Goal: Task Accomplishment & Management: Manage account settings

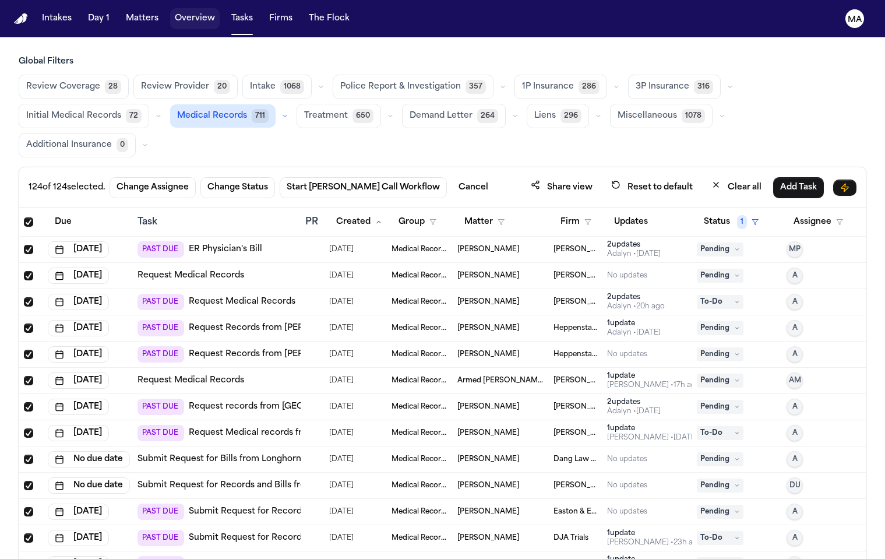
click at [227, 12] on button "Tasks" at bounding box center [242, 18] width 31 height 21
click at [227, 8] on button "Tasks" at bounding box center [242, 18] width 31 height 21
click at [121, 13] on button "Matters" at bounding box center [142, 18] width 42 height 21
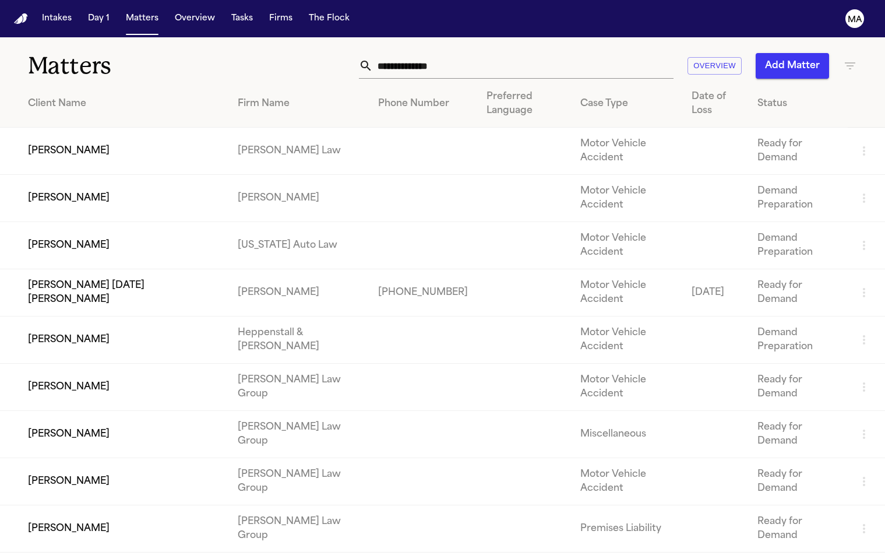
click at [817, 53] on button "Add Matter" at bounding box center [791, 66] width 73 height 26
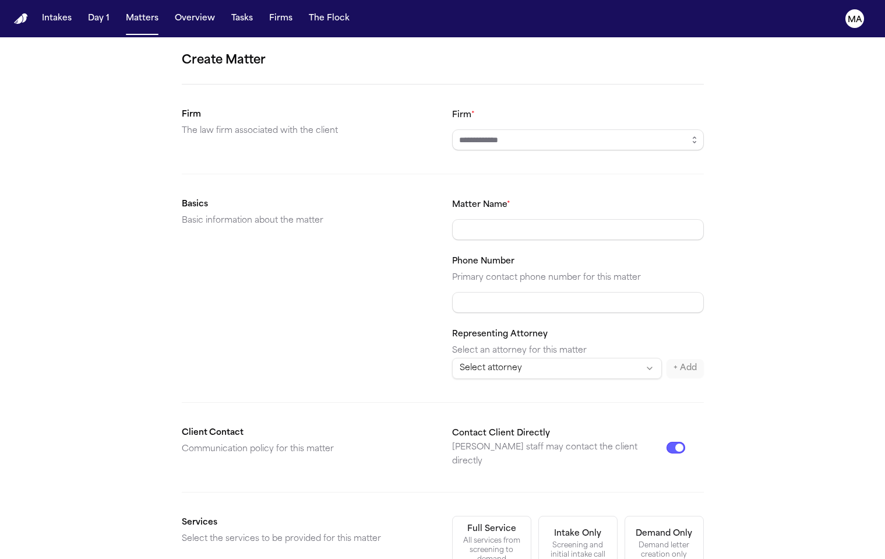
click at [524, 458] on div "Create Matter Firm The law firm associated with the client Firm * Basics Basic …" at bounding box center [442, 439] width 885 height 805
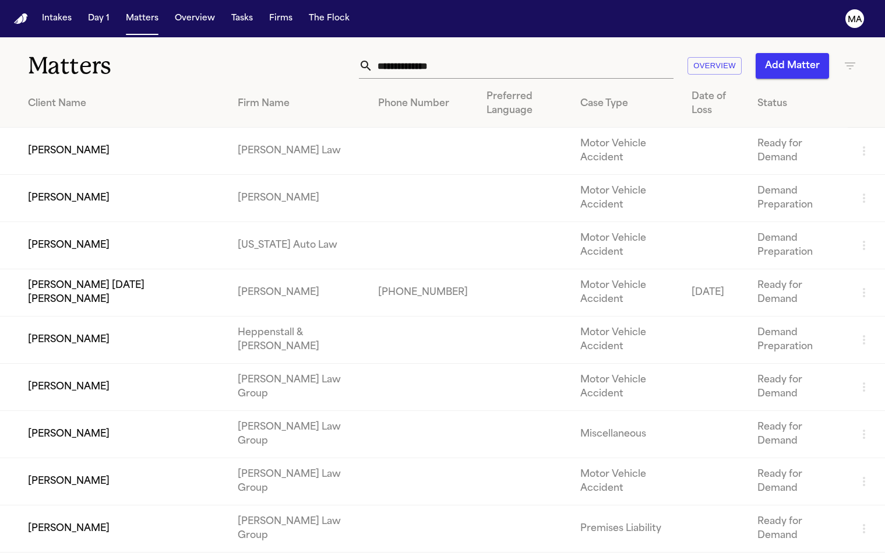
click at [850, 59] on icon "button" at bounding box center [850, 66] width 14 height 14
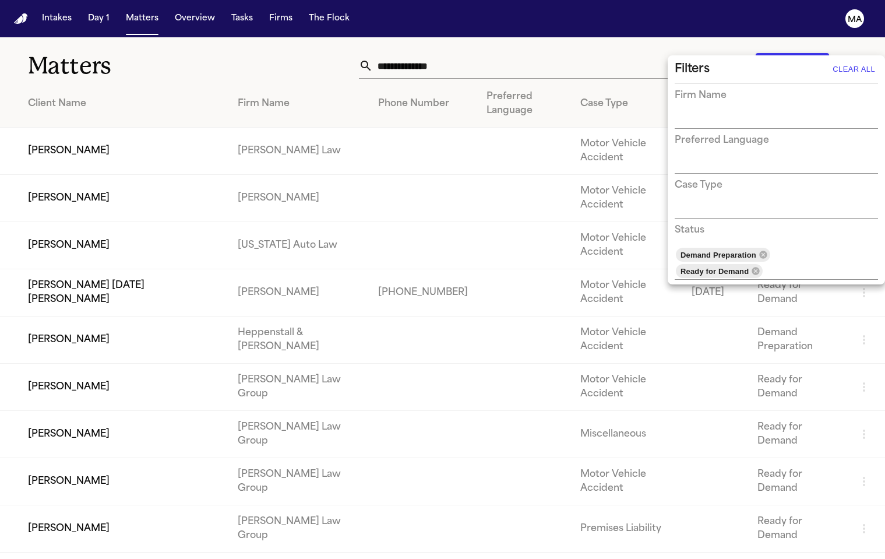
click at [358, 41] on div at bounding box center [442, 279] width 885 height 559
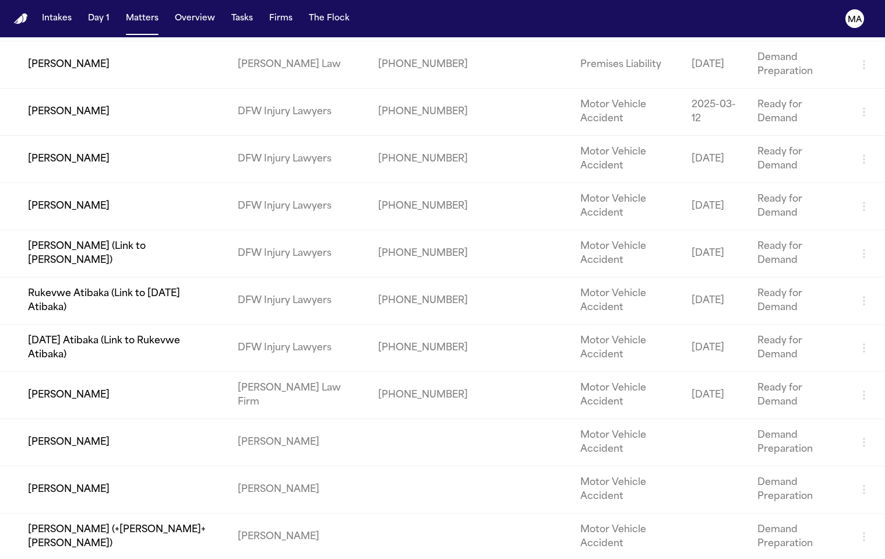
scroll to position [458, 0]
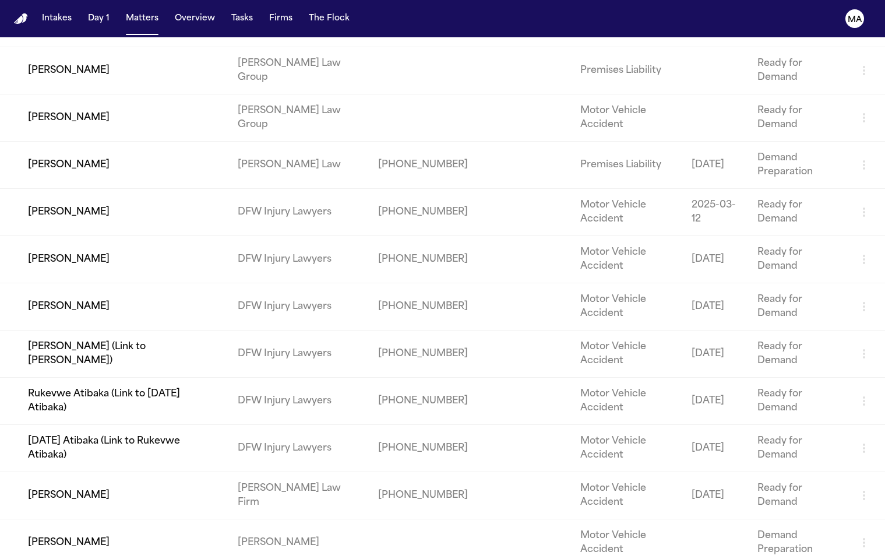
click at [182, 519] on td "[PERSON_NAME]" at bounding box center [114, 542] width 228 height 47
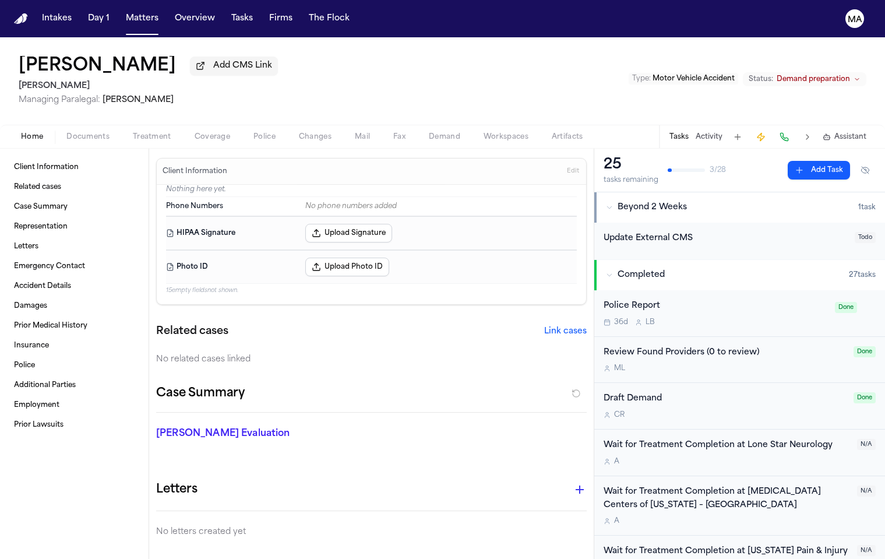
click at [825, 75] on span "Demand preparation" at bounding box center [812, 79] width 73 height 9
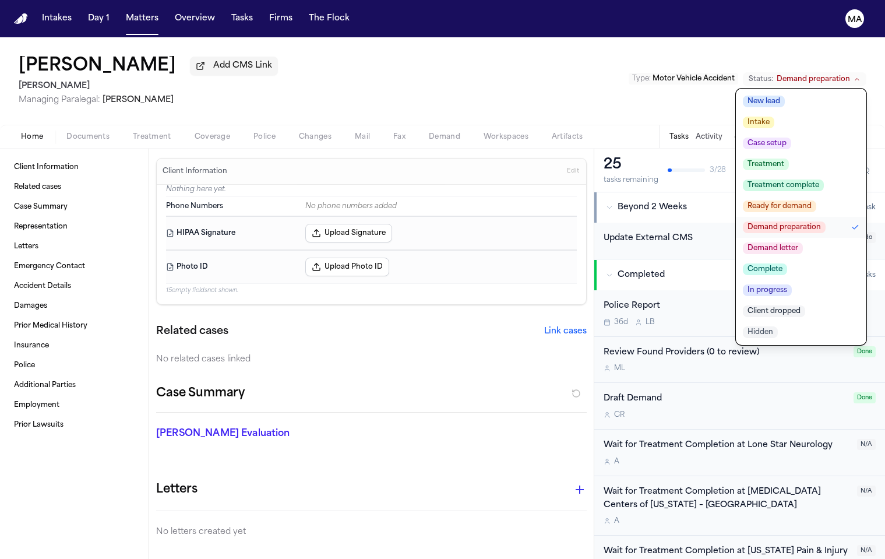
click at [833, 238] on button "Demand letter" at bounding box center [801, 248] width 130 height 21
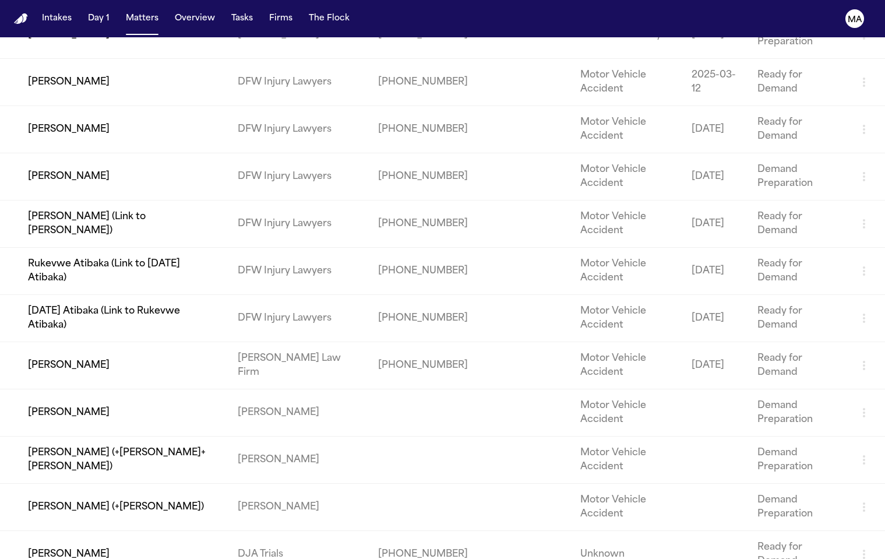
scroll to position [633, 0]
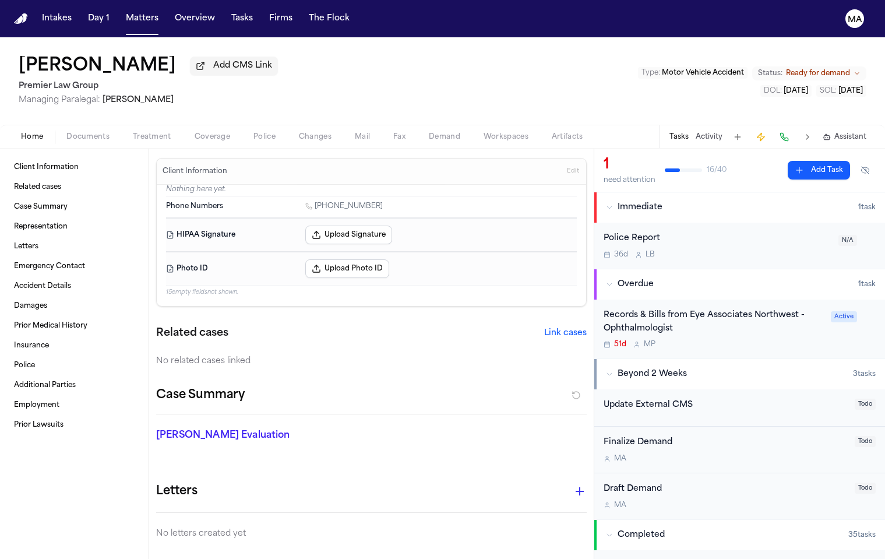
click at [847, 69] on span "Ready for demand" at bounding box center [818, 73] width 64 height 9
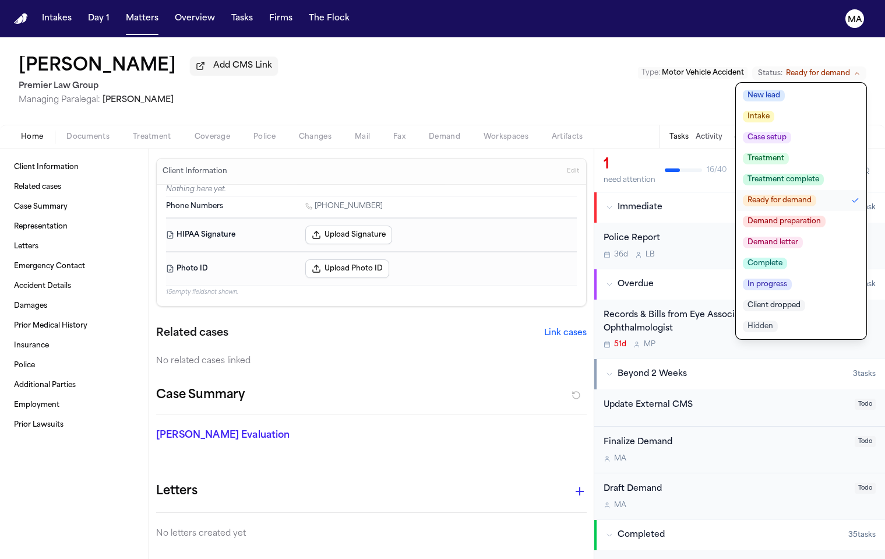
click at [803, 236] on span "Demand letter" at bounding box center [773, 242] width 60 height 12
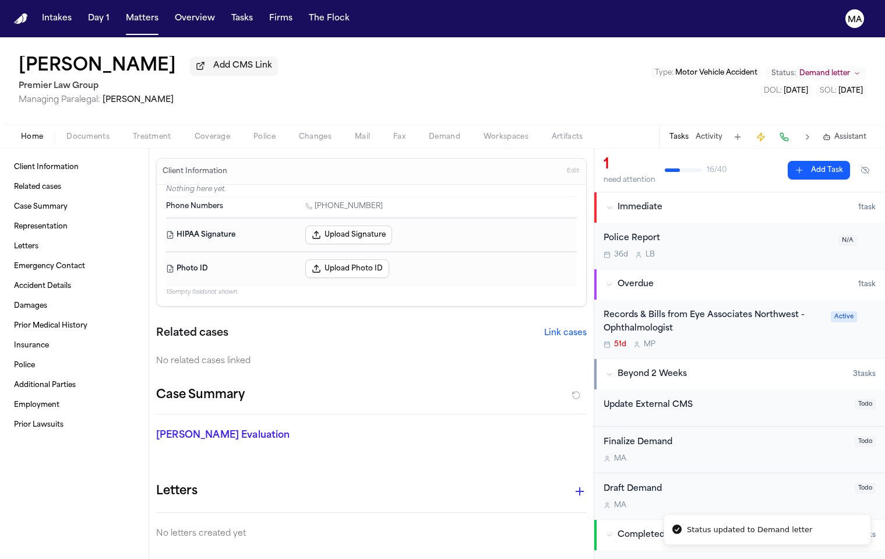
click at [227, 44] on div "[PERSON_NAME] Add CMS Link Premier Law Group Managing Paralegal: [PERSON_NAME] …" at bounding box center [442, 80] width 885 height 87
click at [850, 69] on span "Demand letter" at bounding box center [824, 73] width 51 height 9
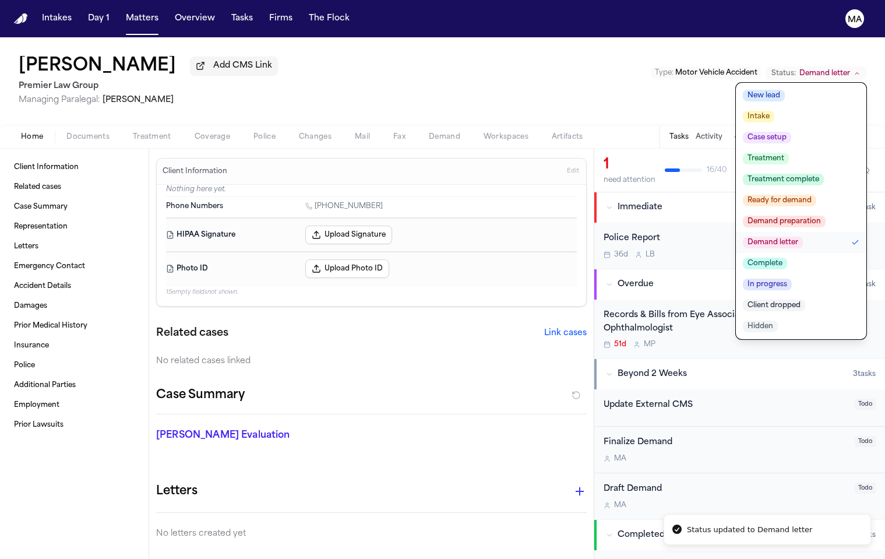
click at [787, 257] on span "Complete" at bounding box center [765, 263] width 44 height 12
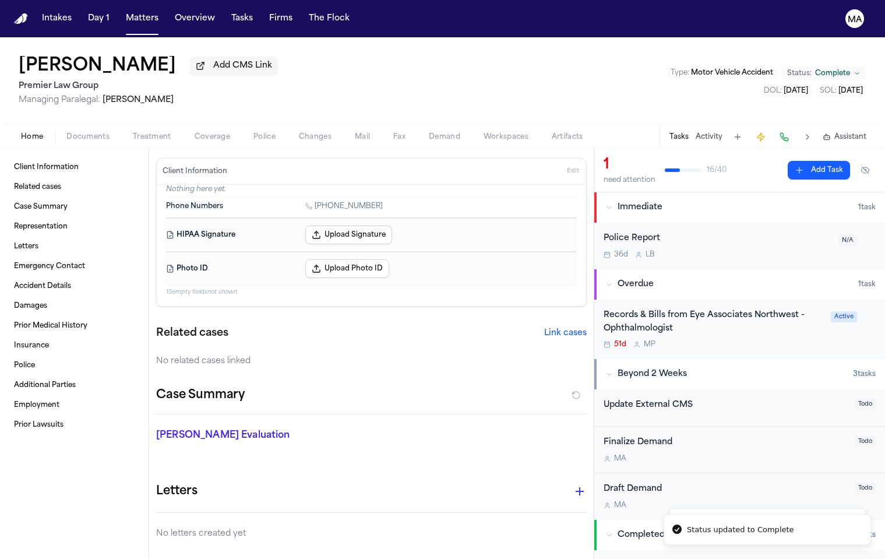
click at [291, 56] on div "[PERSON_NAME] Add CMS Link Premier Law Group Managing Paralegal: [PERSON_NAME] …" at bounding box center [442, 80] width 885 height 87
click at [121, 13] on button "Matters" at bounding box center [142, 18] width 42 height 21
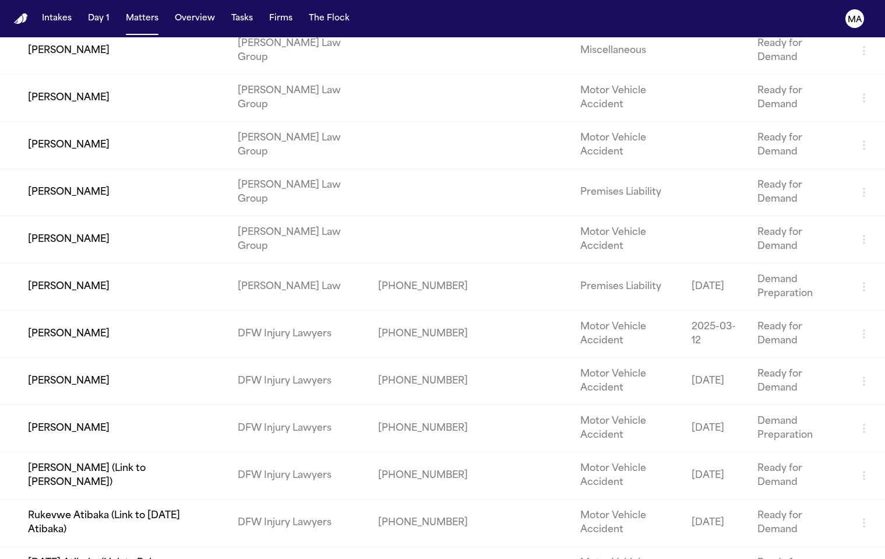
scroll to position [439, 0]
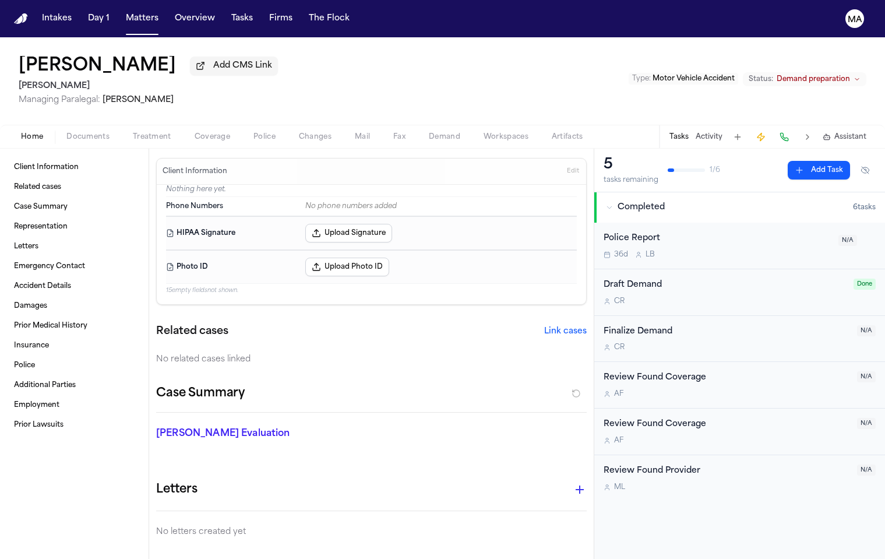
click at [850, 72] on div "Type : Motor Vehicle Accident Status: Demand preparation" at bounding box center [747, 81] width 238 height 19
click at [850, 75] on span "Demand preparation" at bounding box center [812, 79] width 73 height 9
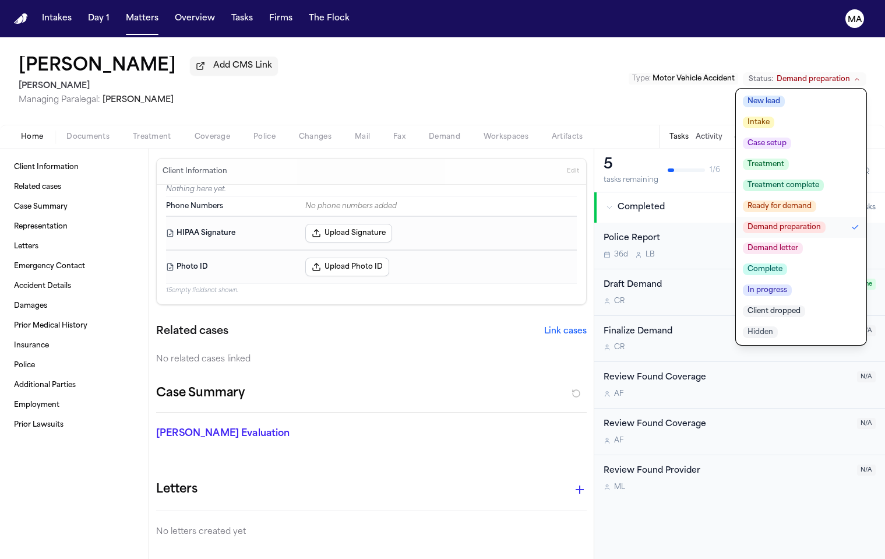
click at [787, 263] on span "Complete" at bounding box center [765, 269] width 44 height 12
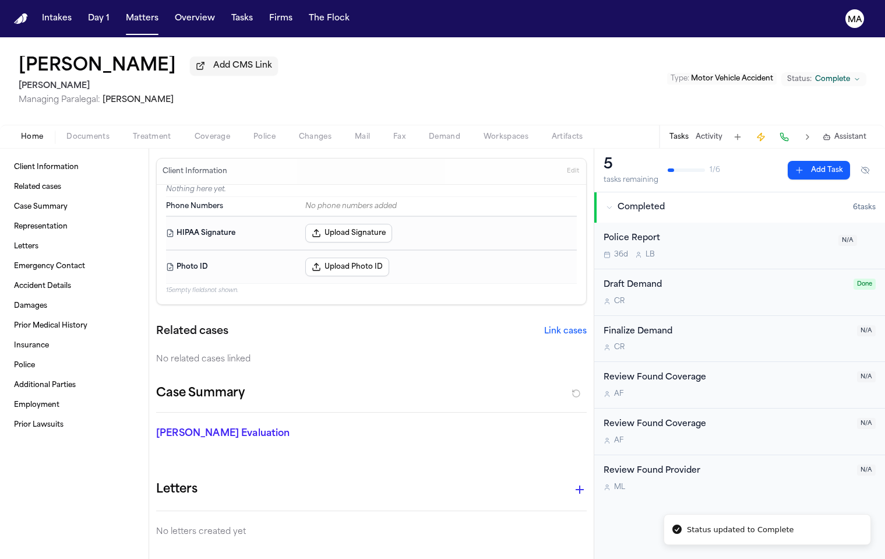
click at [225, 46] on div "[PERSON_NAME] Add CMS Link [PERSON_NAME] Managing Paralegal: [PERSON_NAME] Type…" at bounding box center [442, 80] width 885 height 87
click at [121, 11] on button "Matters" at bounding box center [142, 18] width 42 height 21
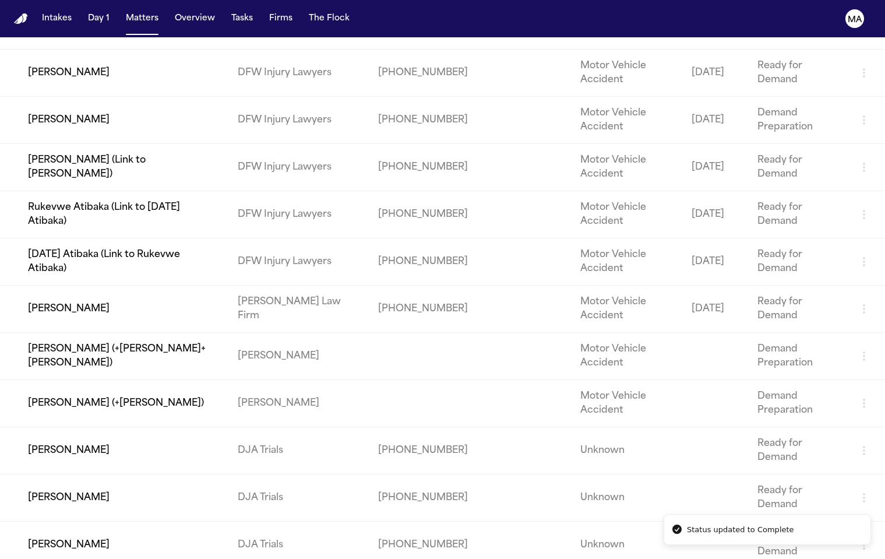
scroll to position [658, 0]
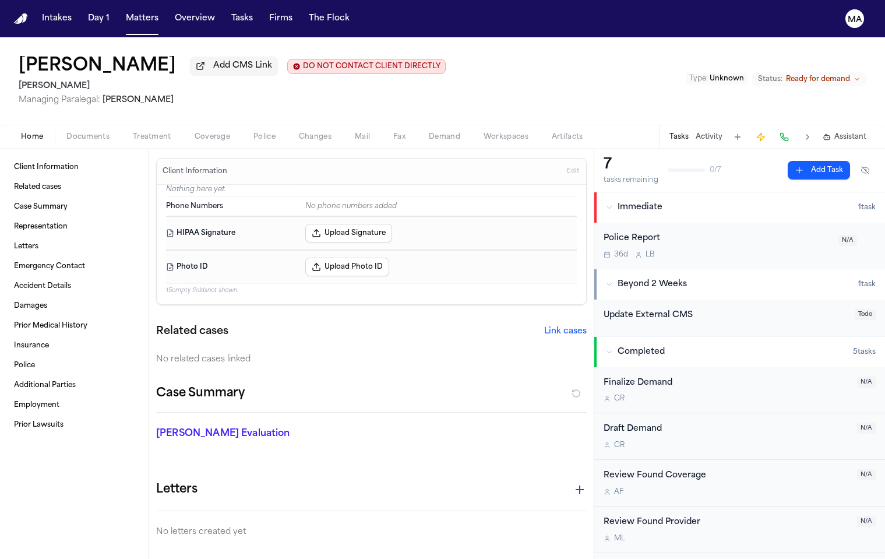
click at [840, 75] on span "Ready for demand" at bounding box center [818, 79] width 64 height 9
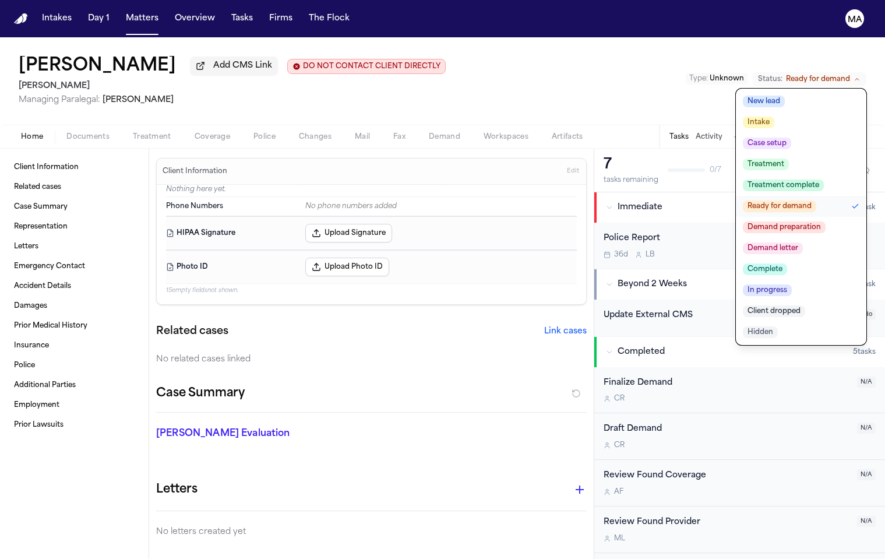
click at [787, 263] on span "Complete" at bounding box center [765, 269] width 44 height 12
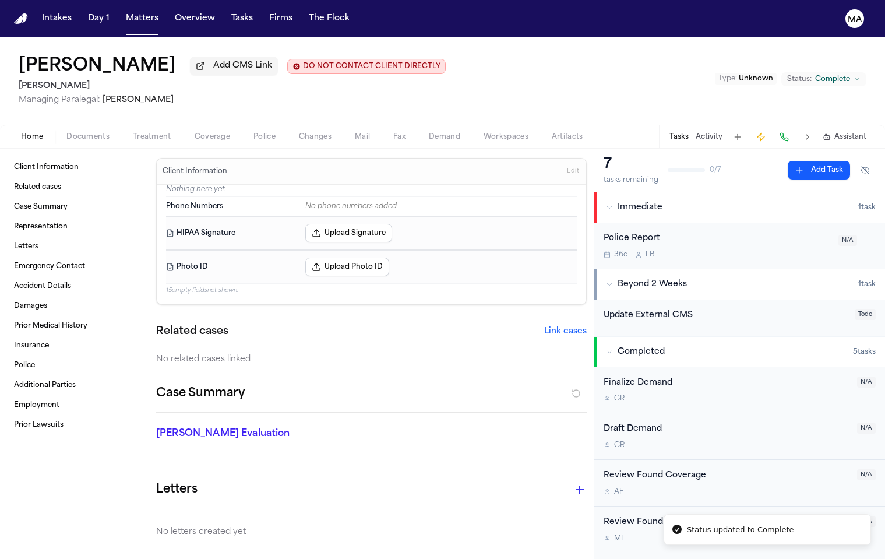
click at [404, 50] on div "[PERSON_NAME] Add CMS Link DO NOT CONTACT CLIENT DIRECTLY DO NOT CONTACT [PERSO…" at bounding box center [442, 80] width 885 height 87
click at [121, 8] on button "Matters" at bounding box center [142, 18] width 42 height 21
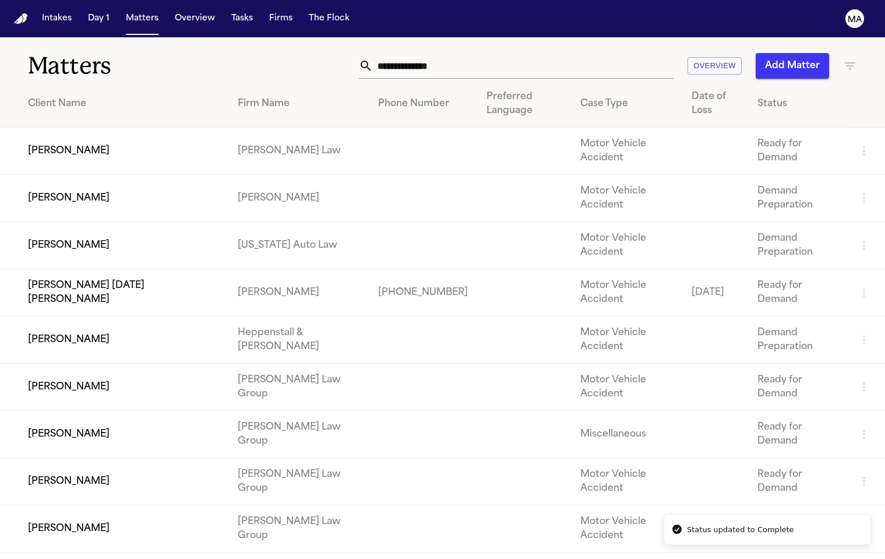
scroll to position [625, 0]
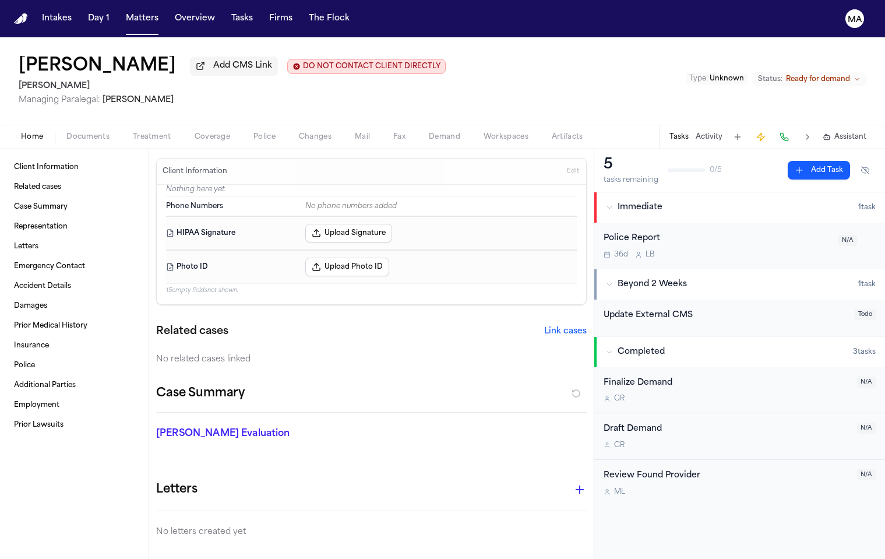
click at [834, 75] on span "Ready for demand" at bounding box center [818, 79] width 64 height 9
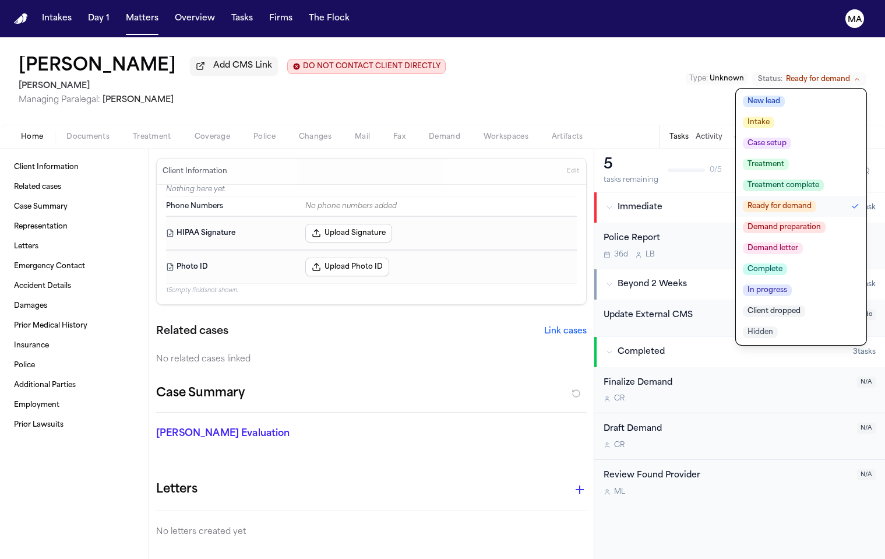
click at [787, 263] on span "Complete" at bounding box center [765, 269] width 44 height 12
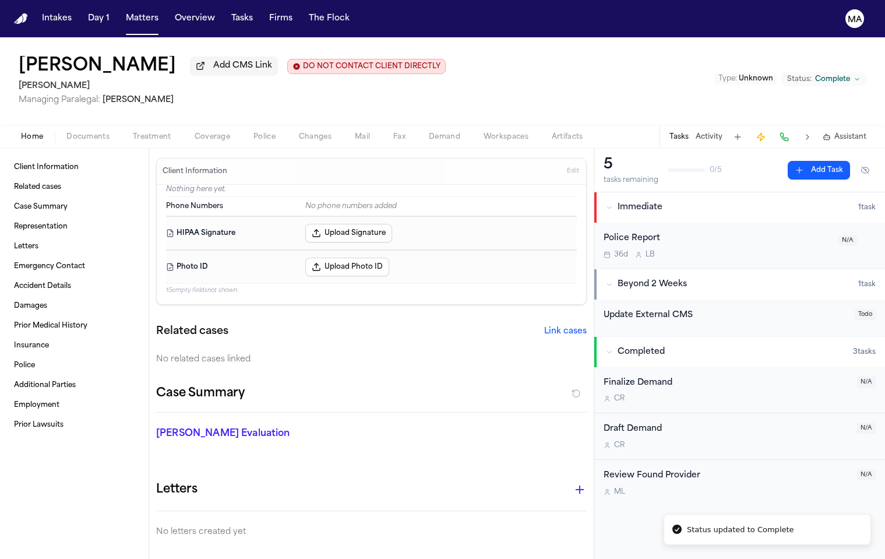
click at [372, 41] on div "[PERSON_NAME] Add CMS Link DO NOT CONTACT CLIENT DIRECTLY DO NOT CONTACT [PERSO…" at bounding box center [442, 80] width 885 height 87
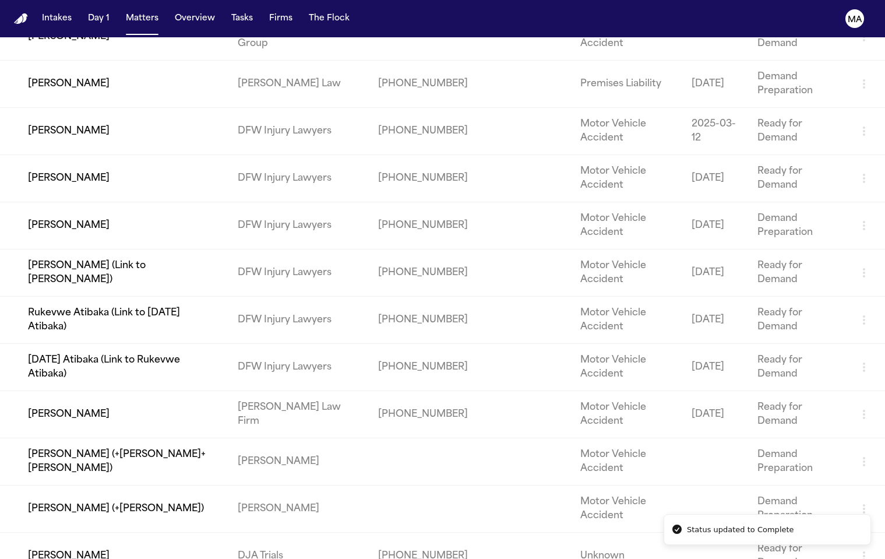
scroll to position [588, 0]
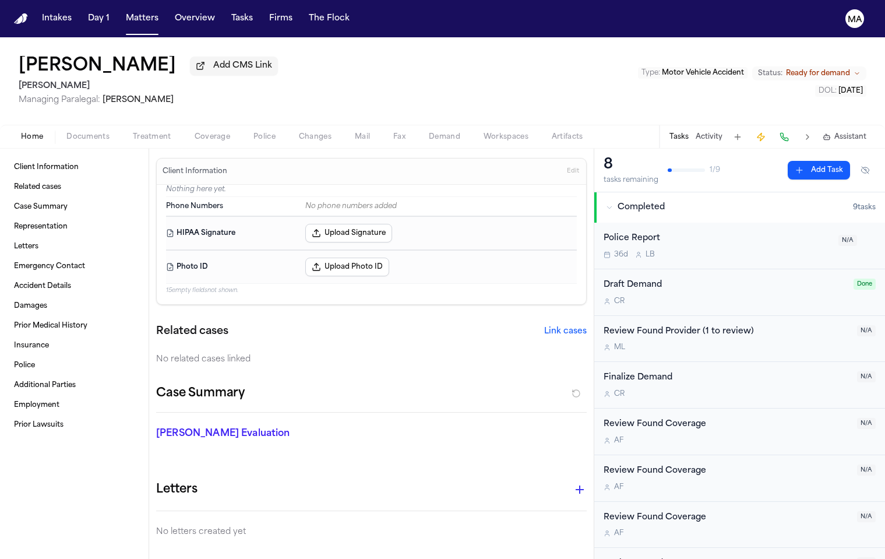
click at [835, 69] on span "Ready for demand" at bounding box center [818, 73] width 64 height 9
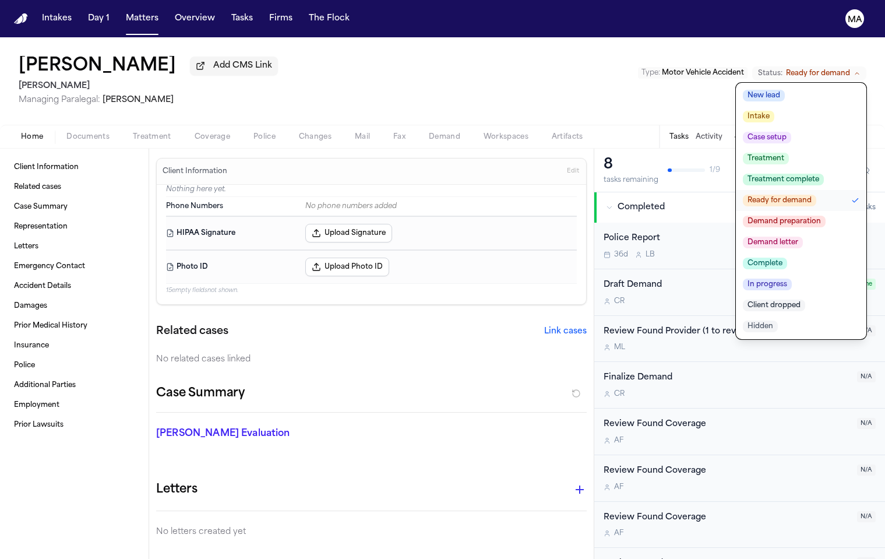
click at [787, 257] on span "Complete" at bounding box center [765, 263] width 44 height 12
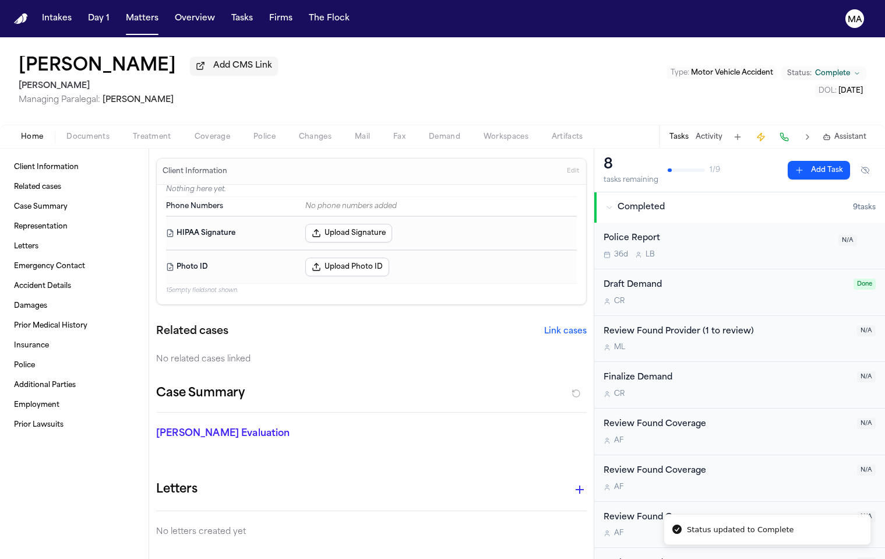
click at [231, 41] on div "[PERSON_NAME] Add CMS Link [PERSON_NAME] Managing Paralegal: [PERSON_NAME] Type…" at bounding box center [442, 80] width 885 height 87
click at [121, 10] on button "Matters" at bounding box center [142, 18] width 42 height 21
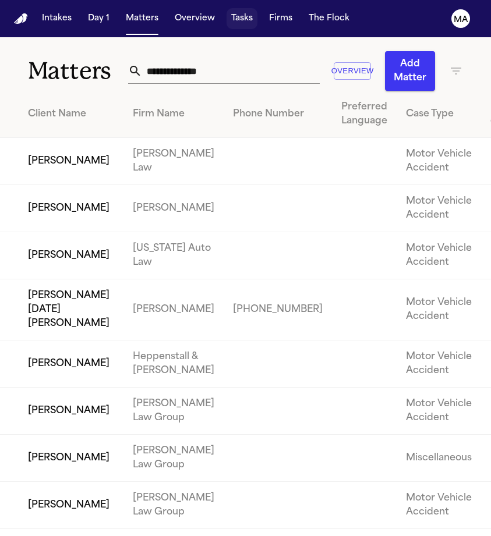
click at [227, 12] on button "Tasks" at bounding box center [242, 18] width 31 height 21
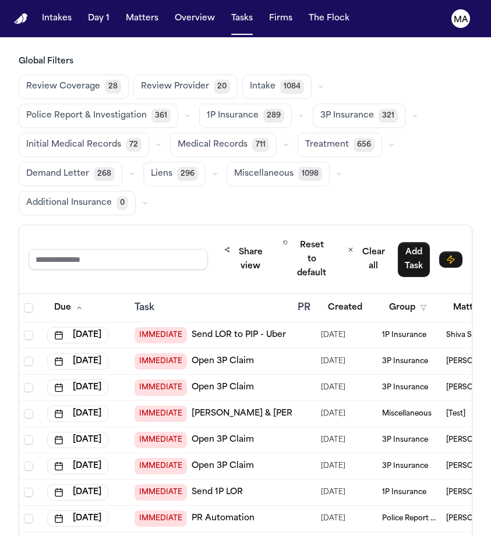
click at [252, 138] on span "711" at bounding box center [260, 145] width 17 height 14
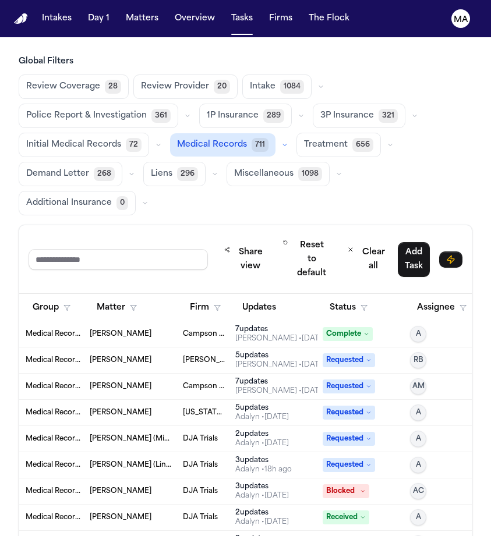
scroll to position [1, 356]
click at [330, 298] on button "Status" at bounding box center [349, 308] width 52 height 21
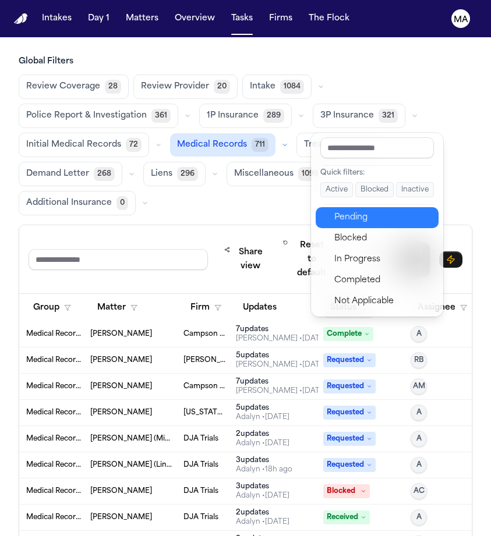
click at [338, 211] on div "Pending" at bounding box center [382, 218] width 97 height 14
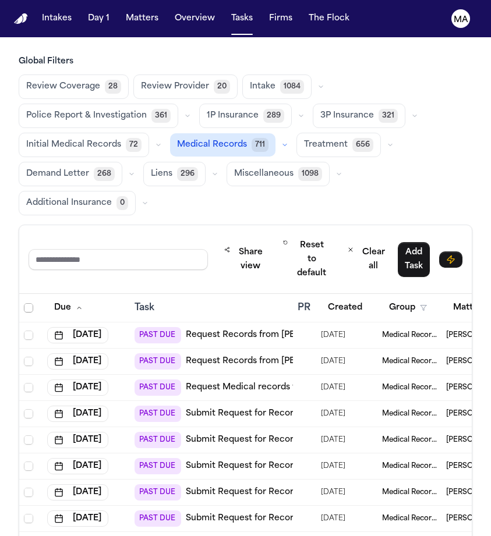
click at [24, 303] on span "Select all" at bounding box center [28, 307] width 9 height 9
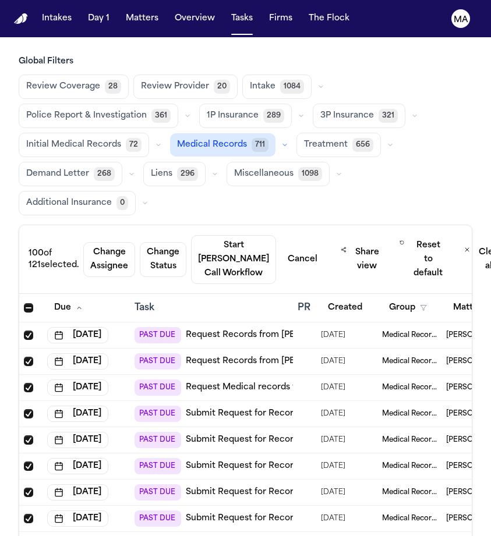
click at [19, 294] on th at bounding box center [30, 308] width 23 height 29
click at [24, 303] on span "Select all" at bounding box center [28, 307] width 9 height 9
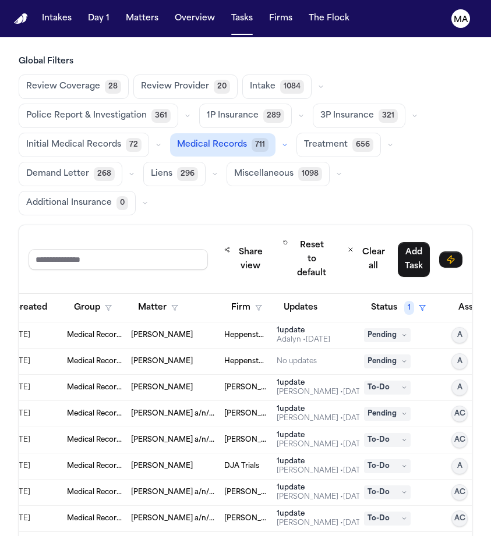
scroll to position [0, 321]
